Goal: Use online tool/utility: Utilize a website feature to perform a specific function

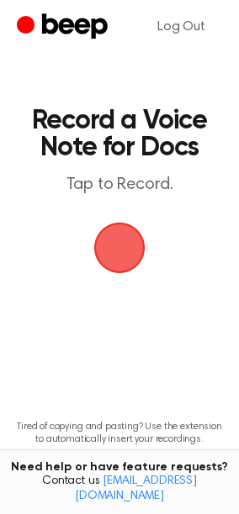
click at [120, 257] on span "button" at bounding box center [119, 248] width 94 height 94
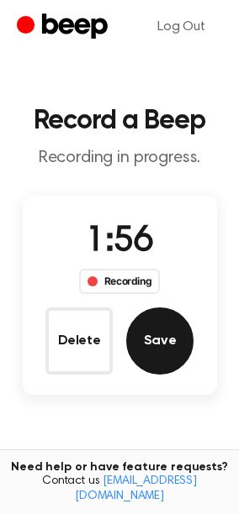
click at [176, 318] on button "Save" at bounding box center [159, 341] width 67 height 67
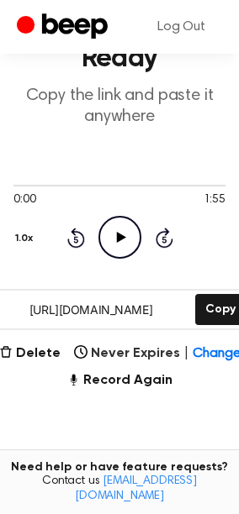
scroll to position [93, 0]
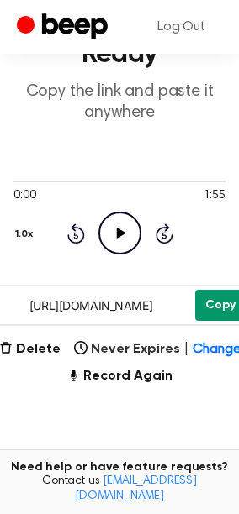
click at [207, 302] on button "Copy" at bounding box center [220, 305] width 50 height 31
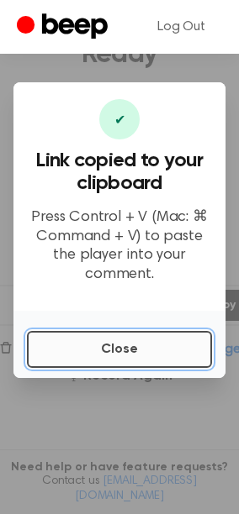
click at [174, 331] on button "Close" at bounding box center [119, 349] width 185 height 37
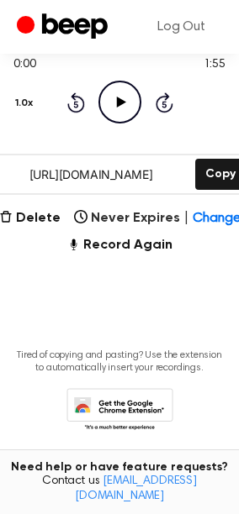
scroll to position [245, 0]
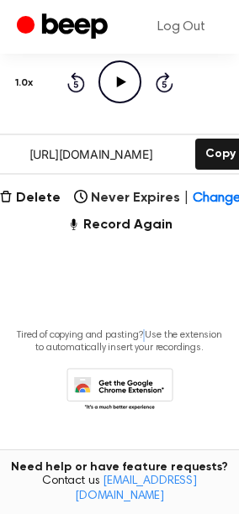
drag, startPoint x: 145, startPoint y: 274, endPoint x: 147, endPoint y: 243, distance: 31.2
click at [147, 243] on main "Your Recording is Ready Copy the link and paste it anywhere 0:00 1:55 Your brow…" at bounding box center [119, 108] width 239 height 706
click at [149, 231] on button "Record Again" at bounding box center [119, 225] width 106 height 20
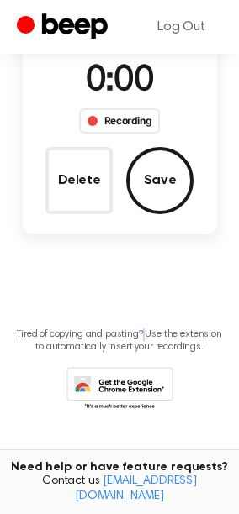
scroll to position [160, 0]
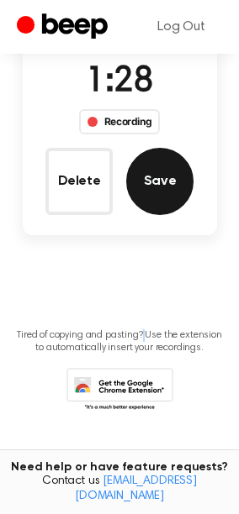
click at [178, 169] on button "Save" at bounding box center [159, 181] width 67 height 67
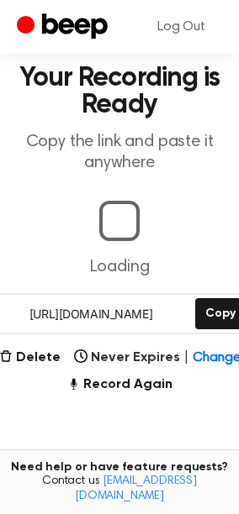
scroll to position [202, 0]
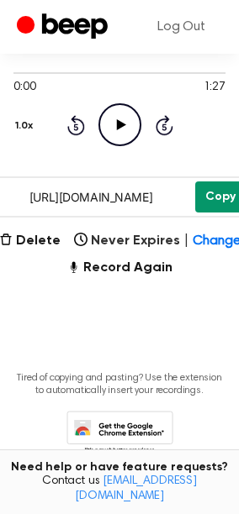
click at [218, 199] on button "Copy" at bounding box center [220, 197] width 50 height 31
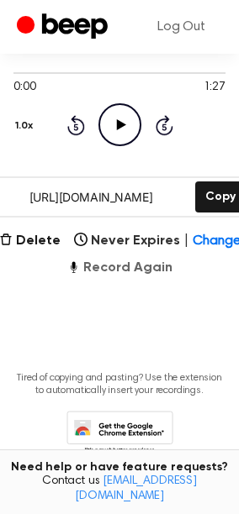
click at [166, 265] on button "Record Again" at bounding box center [119, 268] width 106 height 20
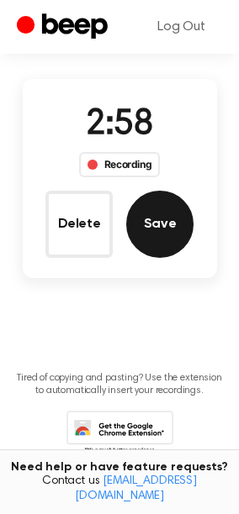
click at [171, 229] on button "Save" at bounding box center [159, 224] width 67 height 67
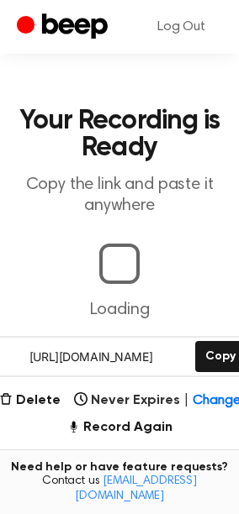
scroll to position [161, 0]
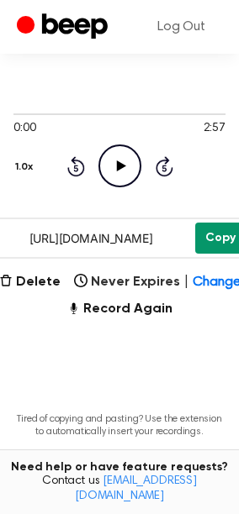
click at [217, 227] on button "Copy" at bounding box center [220, 238] width 50 height 31
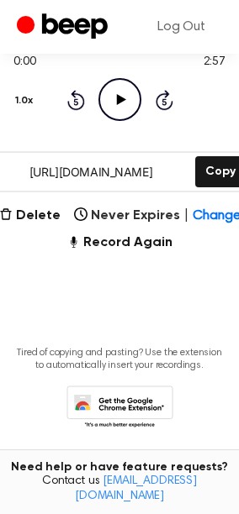
scroll to position [245, 0]
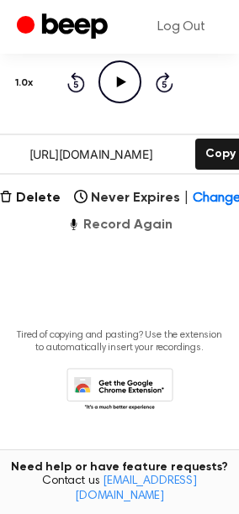
click at [144, 229] on button "Record Again" at bounding box center [119, 225] width 106 height 20
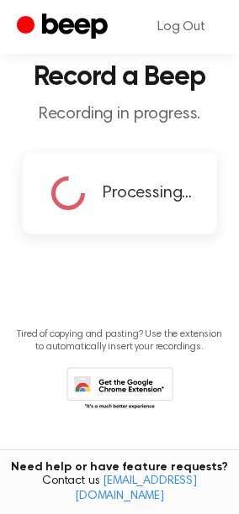
scroll to position [43, 0]
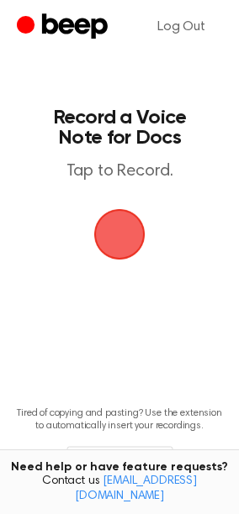
click at [103, 223] on span "button" at bounding box center [119, 234] width 69 height 69
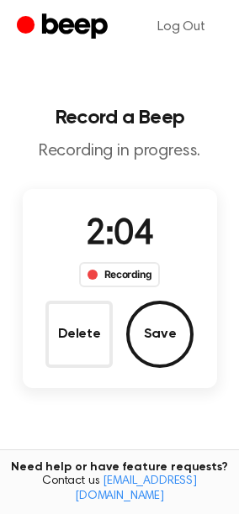
click at [166, 340] on button "Save" at bounding box center [159, 334] width 67 height 67
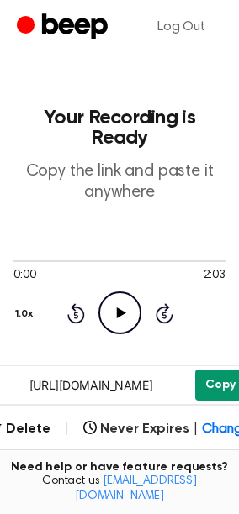
click at [224, 329] on div "0:00 2:03 Your browser does not support the [object Object] element. 1.0x Rewin…" at bounding box center [119, 294] width 212 height 128
click at [221, 365] on div "https://beep.audio/6FHRUWp Copy" at bounding box center [119, 385] width 262 height 41
click at [221, 370] on button "Copy" at bounding box center [220, 385] width 50 height 31
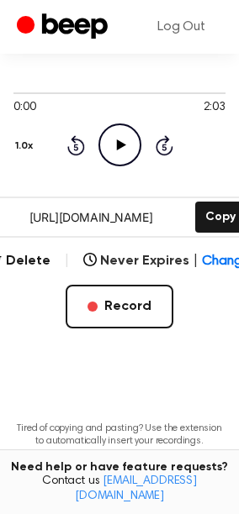
scroll to position [241, 0]
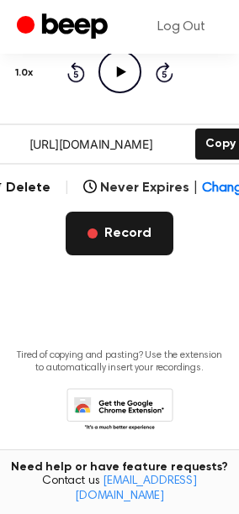
click at [116, 221] on button "Record" at bounding box center [120, 234] width 108 height 44
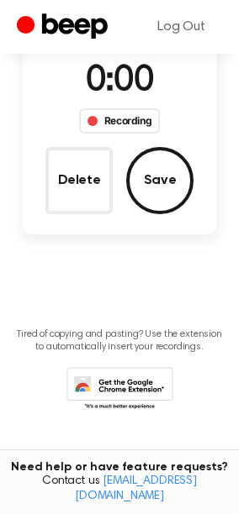
scroll to position [153, 0]
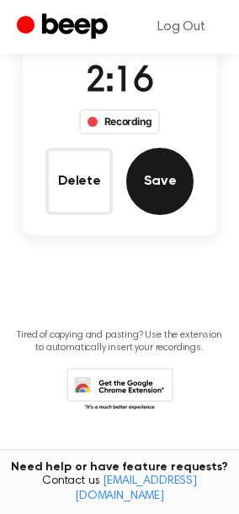
click at [179, 176] on button "Save" at bounding box center [159, 181] width 67 height 67
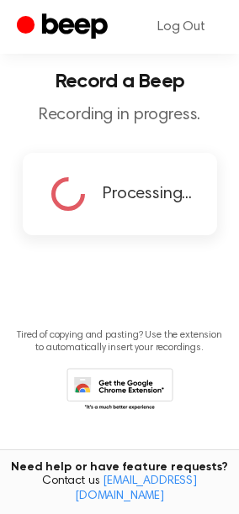
scroll to position [0, 0]
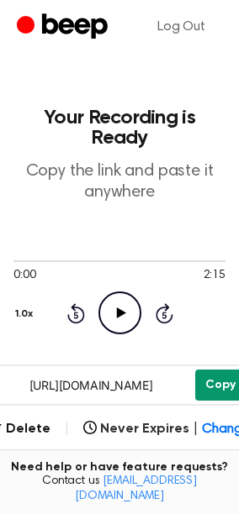
click at [214, 370] on button "Copy" at bounding box center [220, 385] width 50 height 31
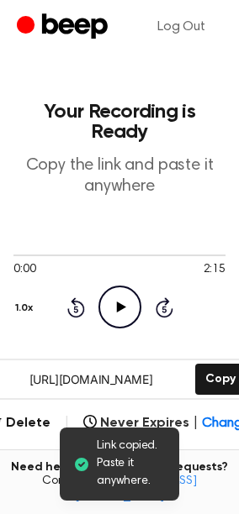
scroll to position [241, 0]
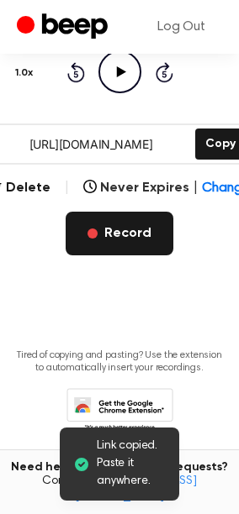
click at [154, 217] on button "Record" at bounding box center [120, 234] width 108 height 44
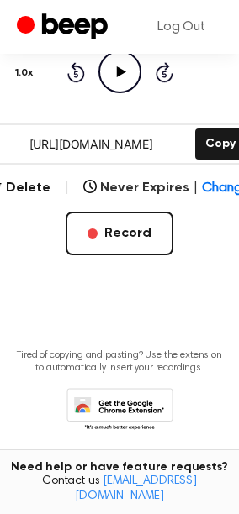
scroll to position [153, 0]
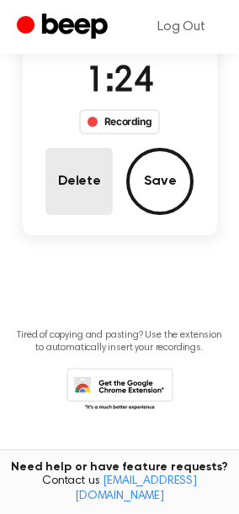
click at [91, 177] on button "Delete" at bounding box center [78, 181] width 67 height 67
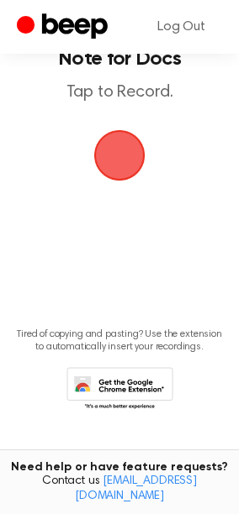
scroll to position [78, 0]
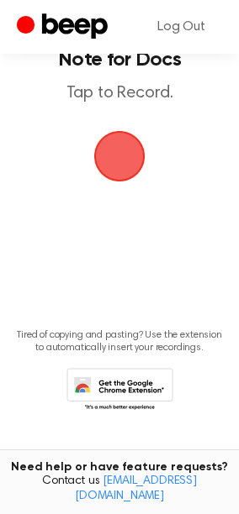
click at [129, 159] on span "button" at bounding box center [119, 156] width 79 height 79
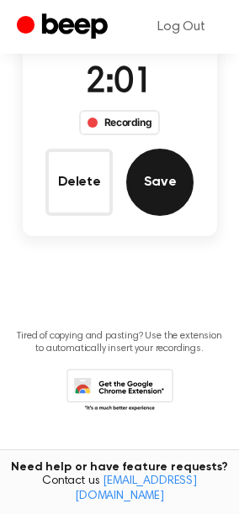
click at [148, 179] on button "Save" at bounding box center [159, 182] width 67 height 67
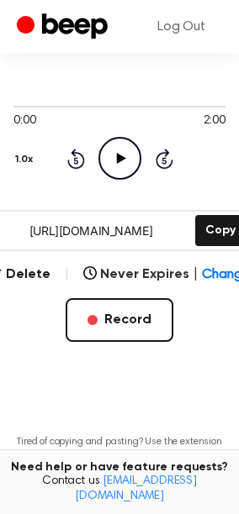
scroll to position [54, 0]
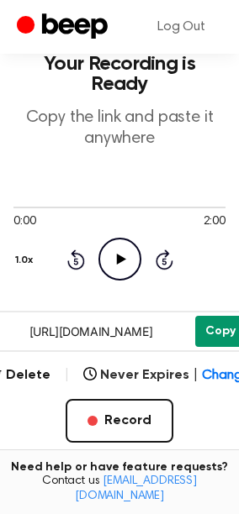
click at [224, 316] on button "Copy" at bounding box center [220, 331] width 50 height 31
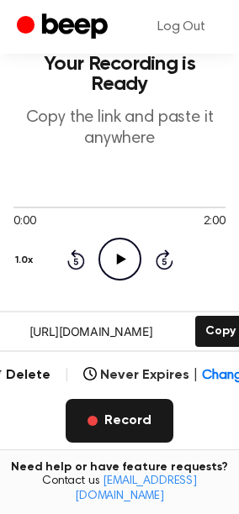
click at [129, 410] on button "Record" at bounding box center [120, 421] width 108 height 44
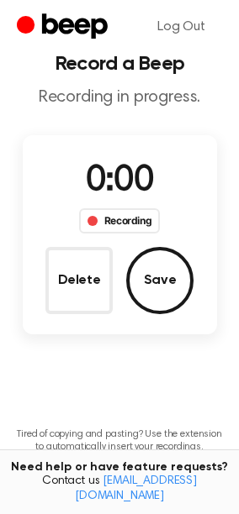
scroll to position [0, 0]
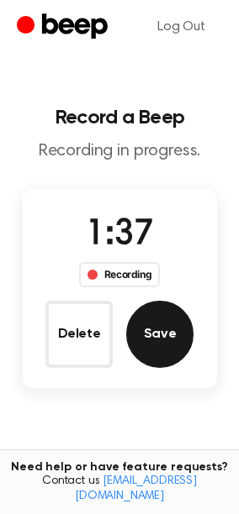
click at [139, 318] on button "Save" at bounding box center [159, 334] width 67 height 67
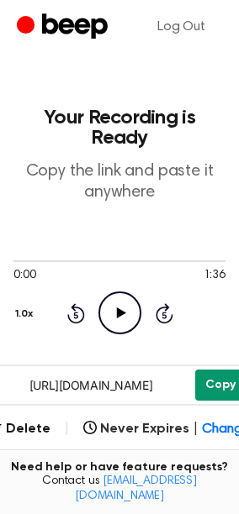
click at [219, 371] on button "Copy" at bounding box center [220, 385] width 50 height 31
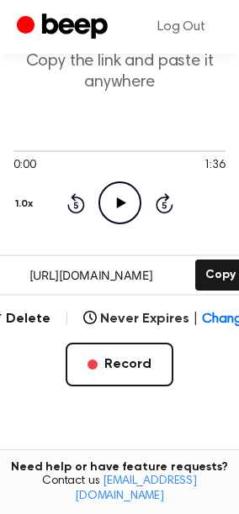
scroll to position [187, 0]
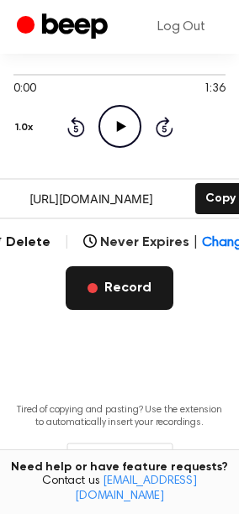
click at [134, 266] on button "Record" at bounding box center [120, 288] width 108 height 44
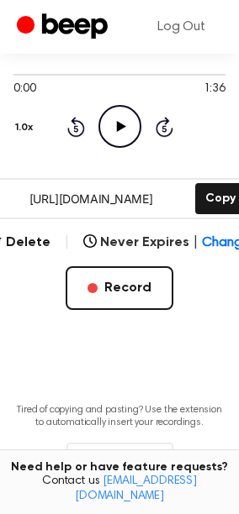
scroll to position [98, 0]
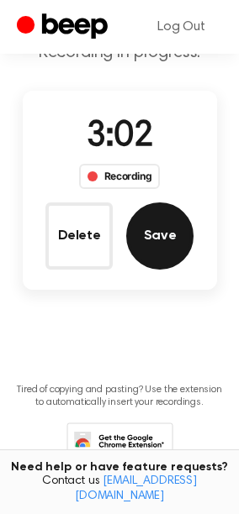
click at [183, 229] on button "Save" at bounding box center [159, 236] width 67 height 67
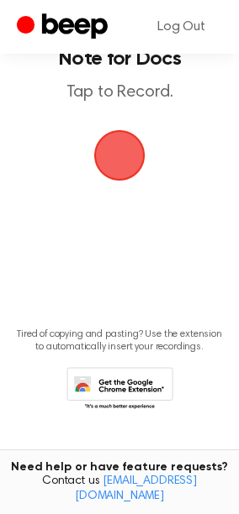
scroll to position [0, 0]
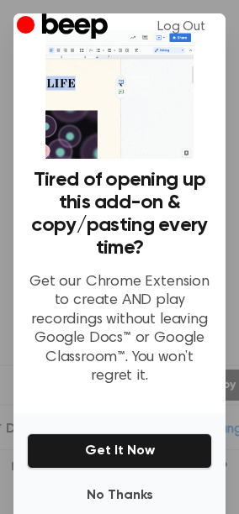
click at [228, 33] on div "Log Out" at bounding box center [119, 27] width 239 height 54
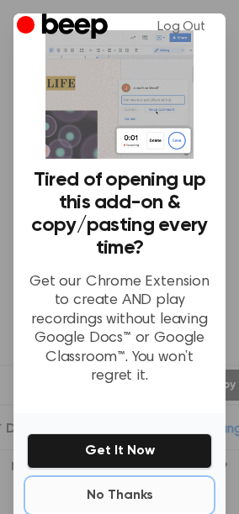
click at [113, 487] on button "No Thanks" at bounding box center [119, 496] width 185 height 34
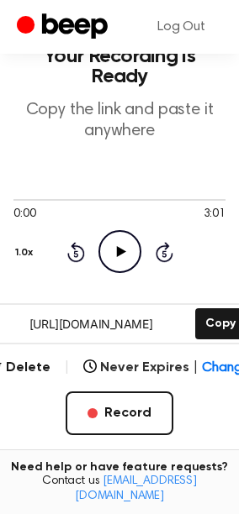
scroll to position [93, 0]
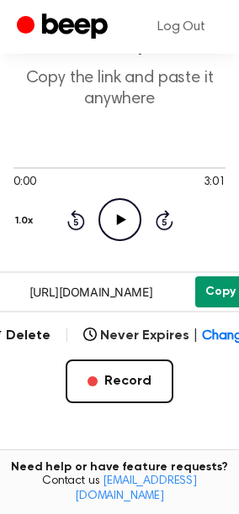
click at [214, 276] on button "Copy" at bounding box center [220, 291] width 50 height 31
